Goal: Navigation & Orientation: Find specific page/section

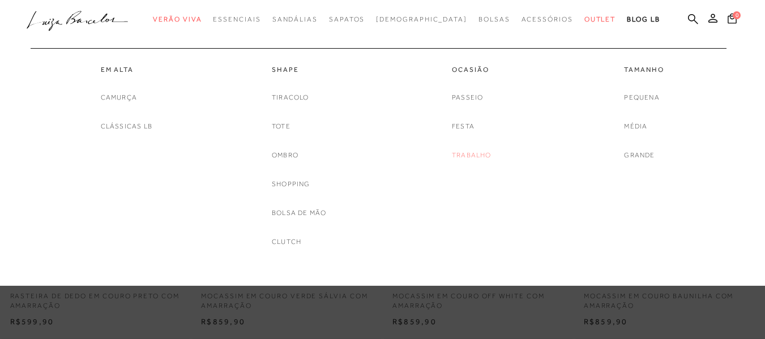
click at [480, 156] on link "Trabalho" at bounding box center [472, 155] width 40 height 12
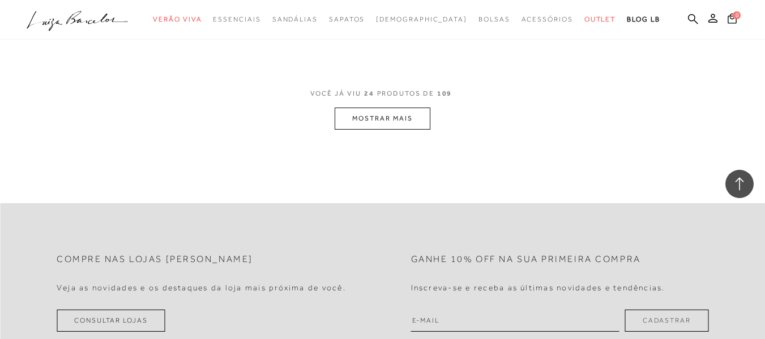
scroll to position [2459, 0]
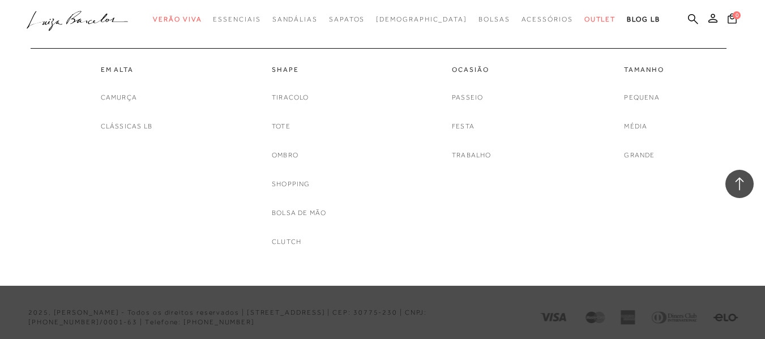
click at [636, 151] on link "Grande" at bounding box center [639, 155] width 31 height 12
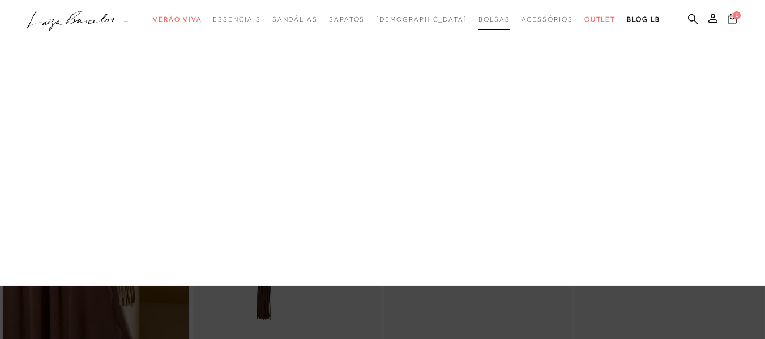
click at [478, 18] on span "Bolsas" at bounding box center [494, 19] width 32 height 8
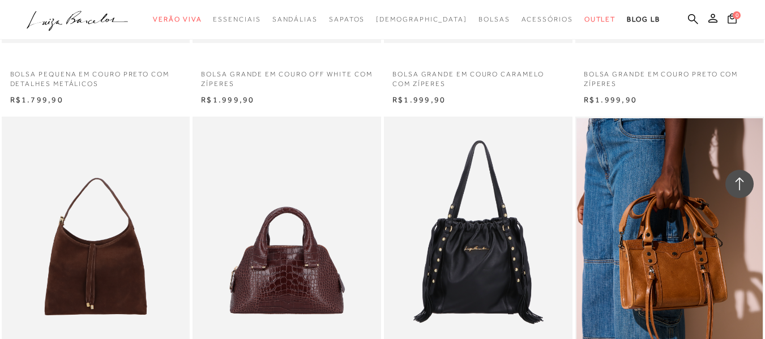
scroll to position [1019, 0]
